Goal: Register for event/course

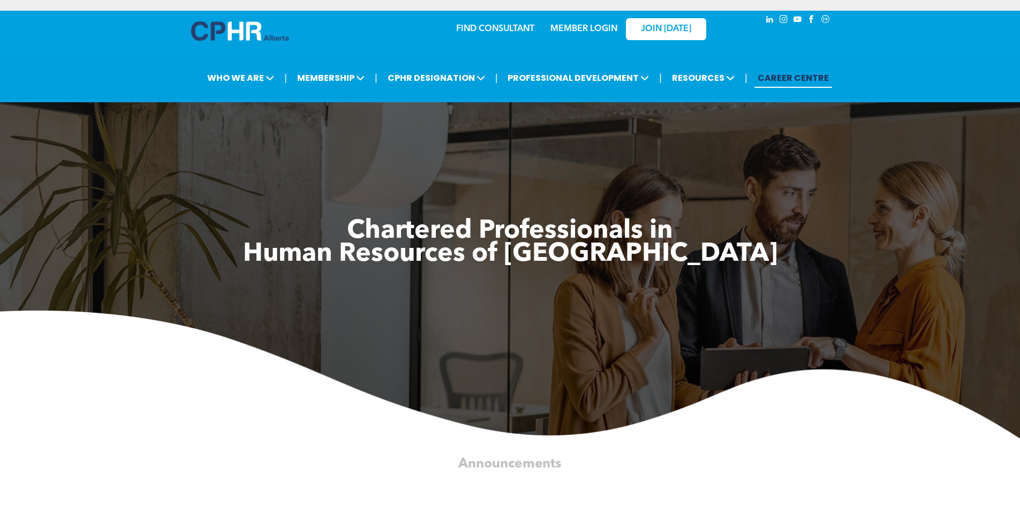
click at [577, 34] on div "MEMBER LOGIN" at bounding box center [584, 25] width 70 height 19
click at [579, 25] on link "MEMBER LOGIN" at bounding box center [583, 29] width 67 height 9
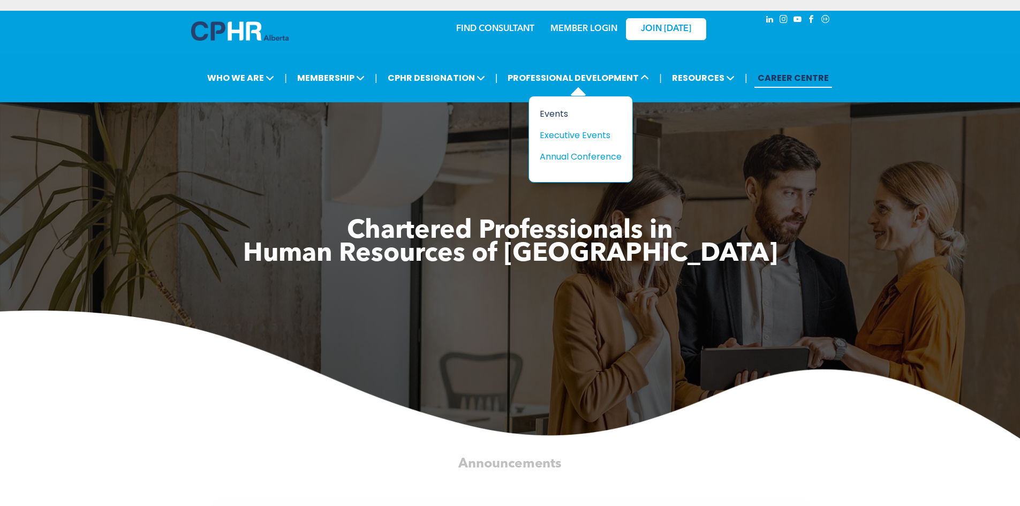
click at [552, 109] on div "Events" at bounding box center [577, 113] width 74 height 13
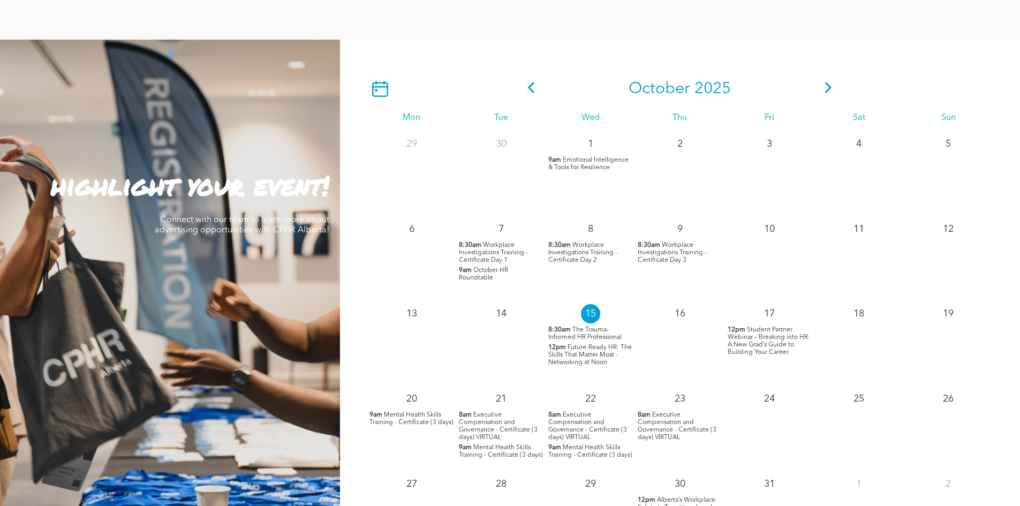
scroll to position [910, 0]
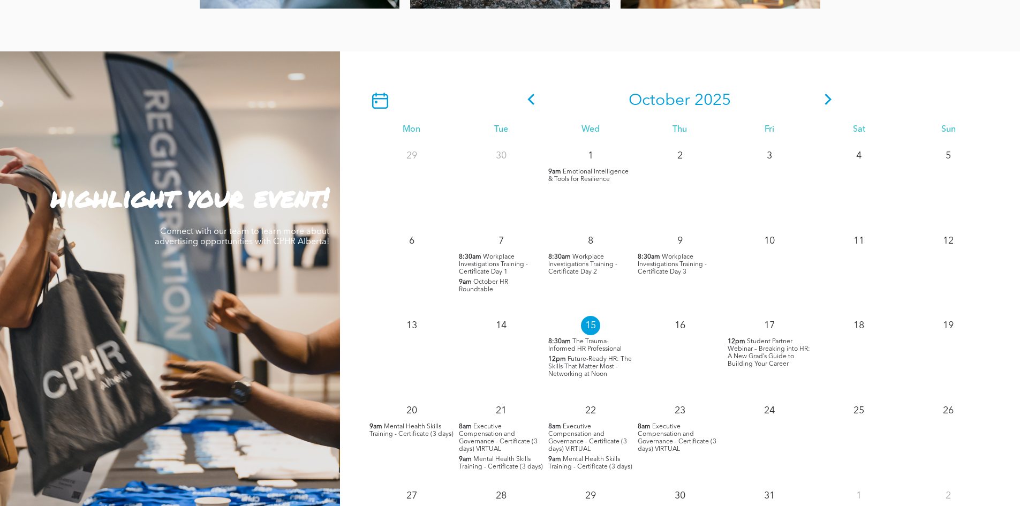
click at [830, 97] on icon at bounding box center [828, 99] width 16 height 11
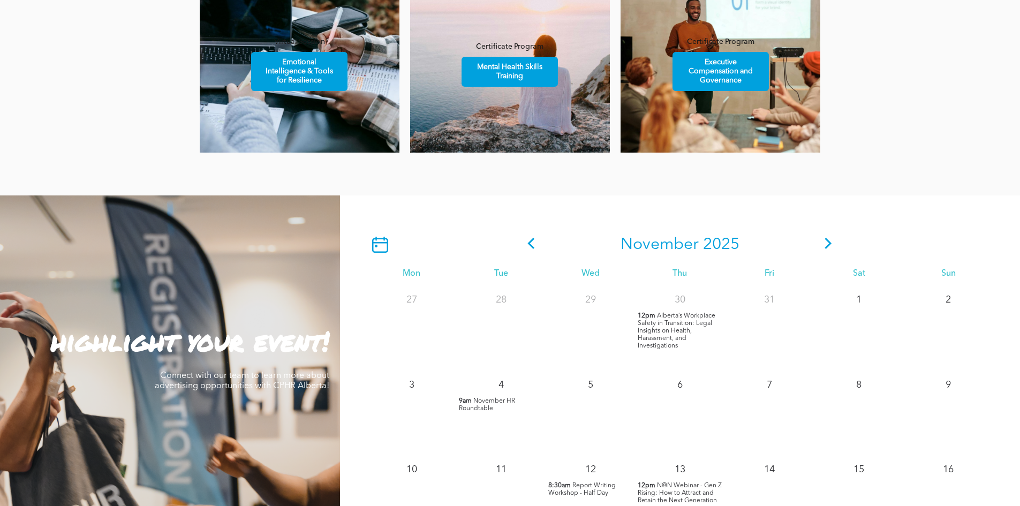
scroll to position [642, 0]
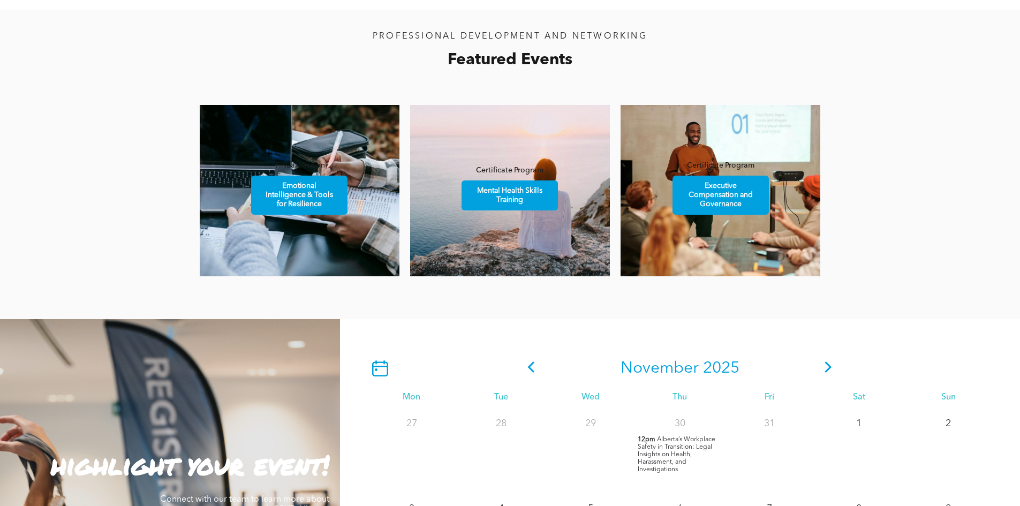
click at [824, 370] on icon at bounding box center [828, 366] width 16 height 11
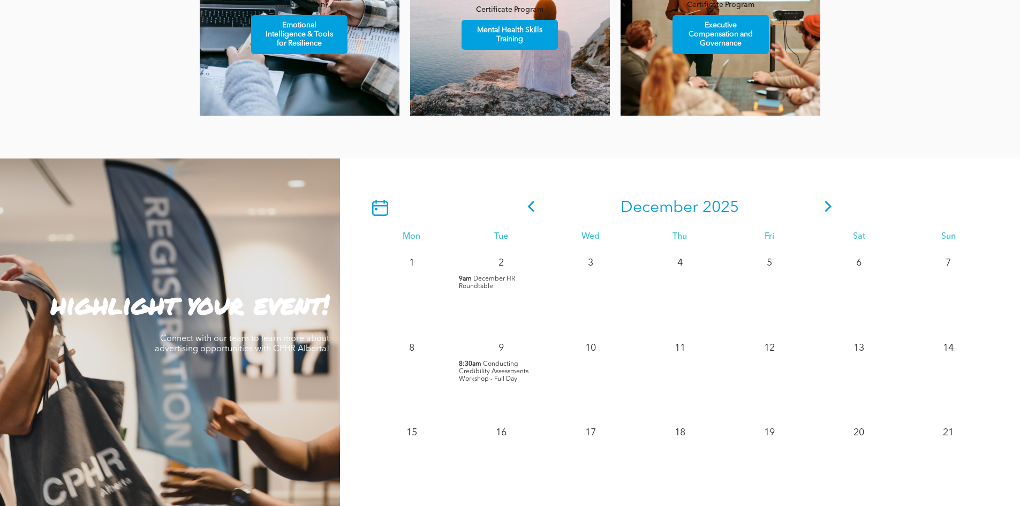
scroll to position [910, 0]
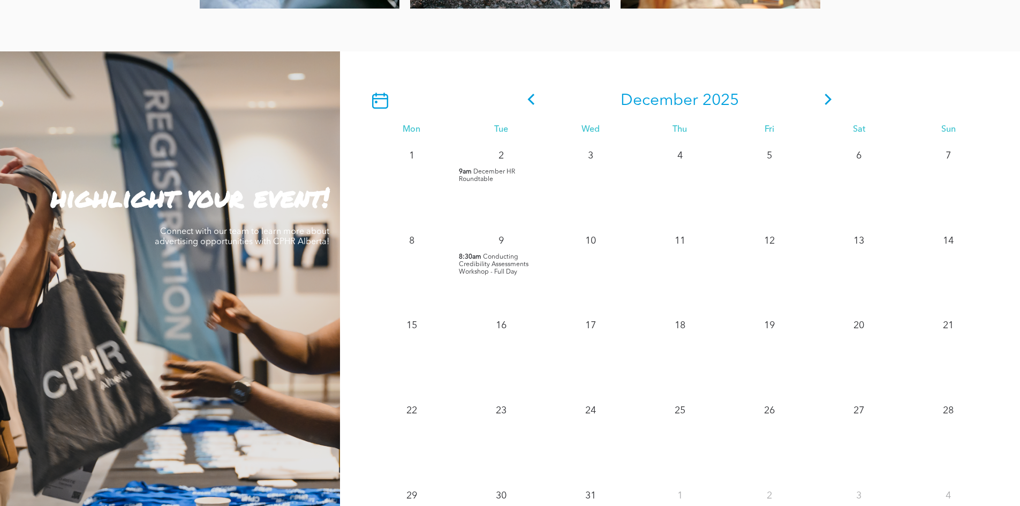
click at [506, 270] on span "Conducting Credibility Assessments Workshop - Full Day" at bounding box center [494, 264] width 70 height 21
click at [600, 196] on div at bounding box center [599, 194] width 14 height 14
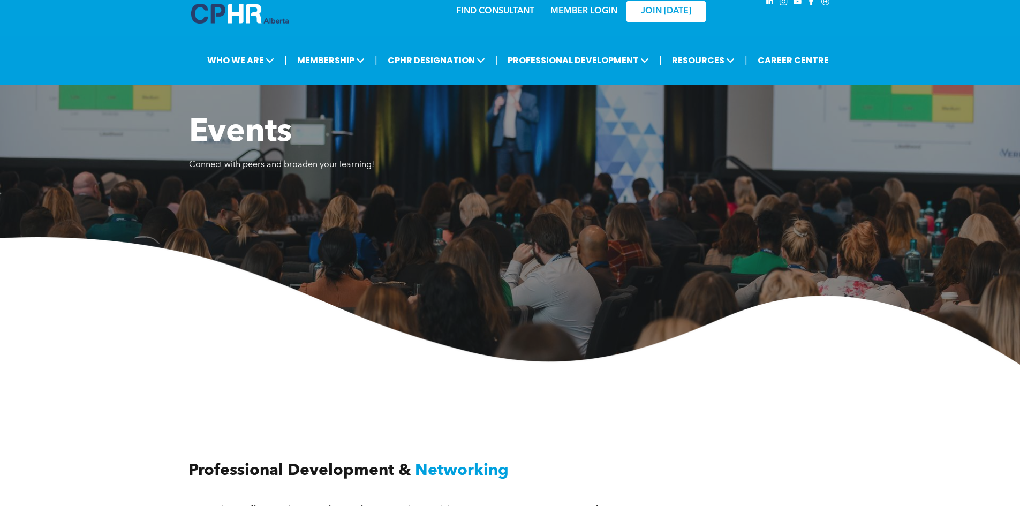
scroll to position [0, 0]
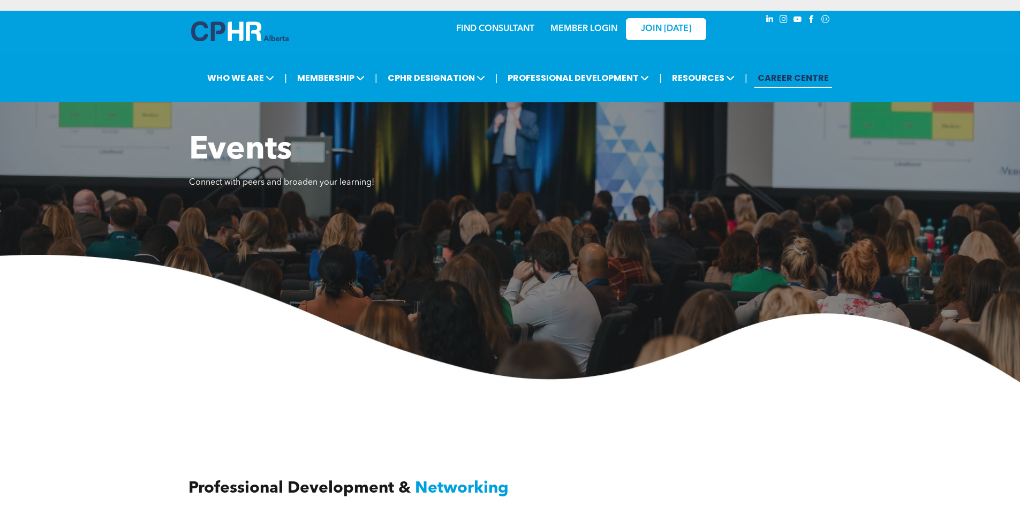
click at [800, 81] on link "CAREER CENTRE" at bounding box center [793, 78] width 78 height 20
